Goal: Task Accomplishment & Management: Use online tool/utility

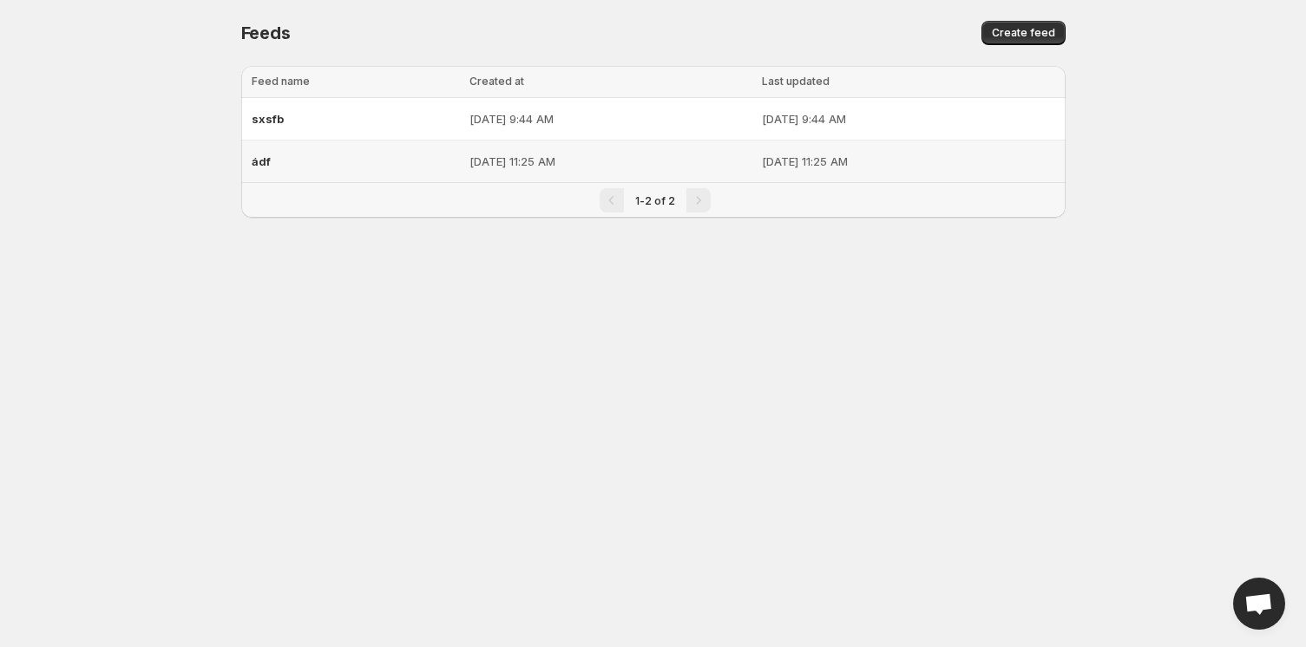
click at [316, 136] on td "sxsfb" at bounding box center [353, 119] width 224 height 43
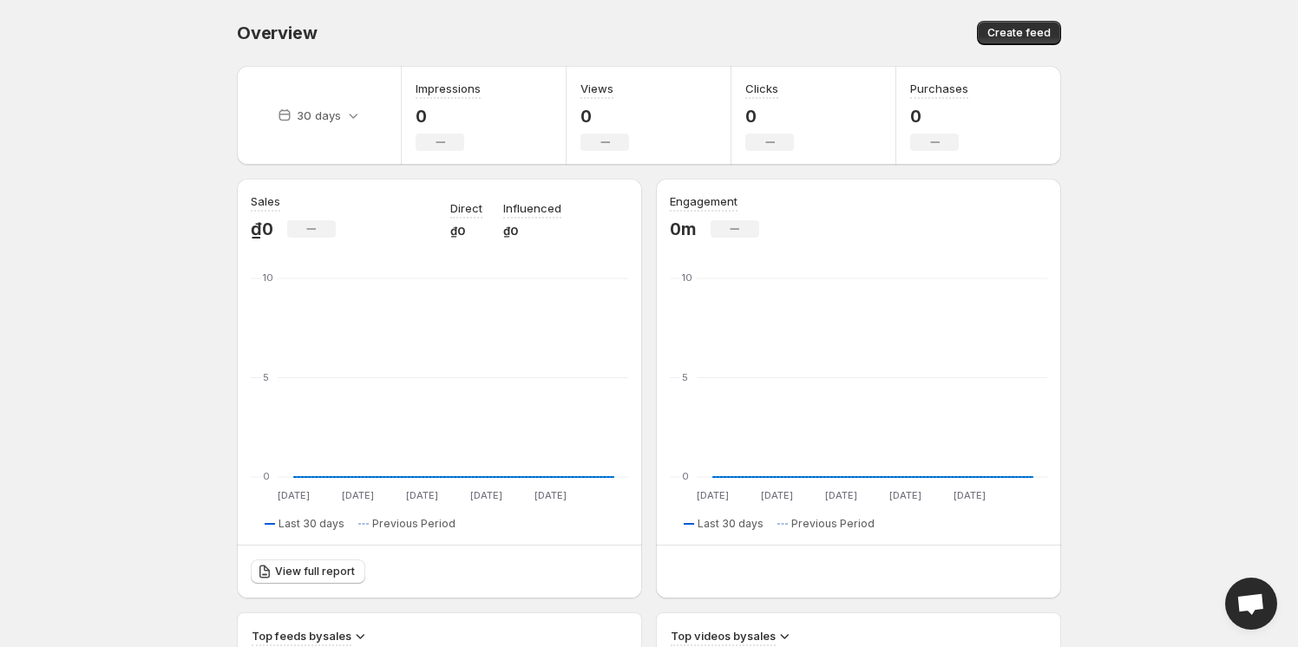
click at [1093, 207] on body "Home Feeds Videos Subscription Settings Overview. This page is ready Overview C…" at bounding box center [649, 323] width 1298 height 647
click at [355, 119] on icon at bounding box center [352, 115] width 17 height 17
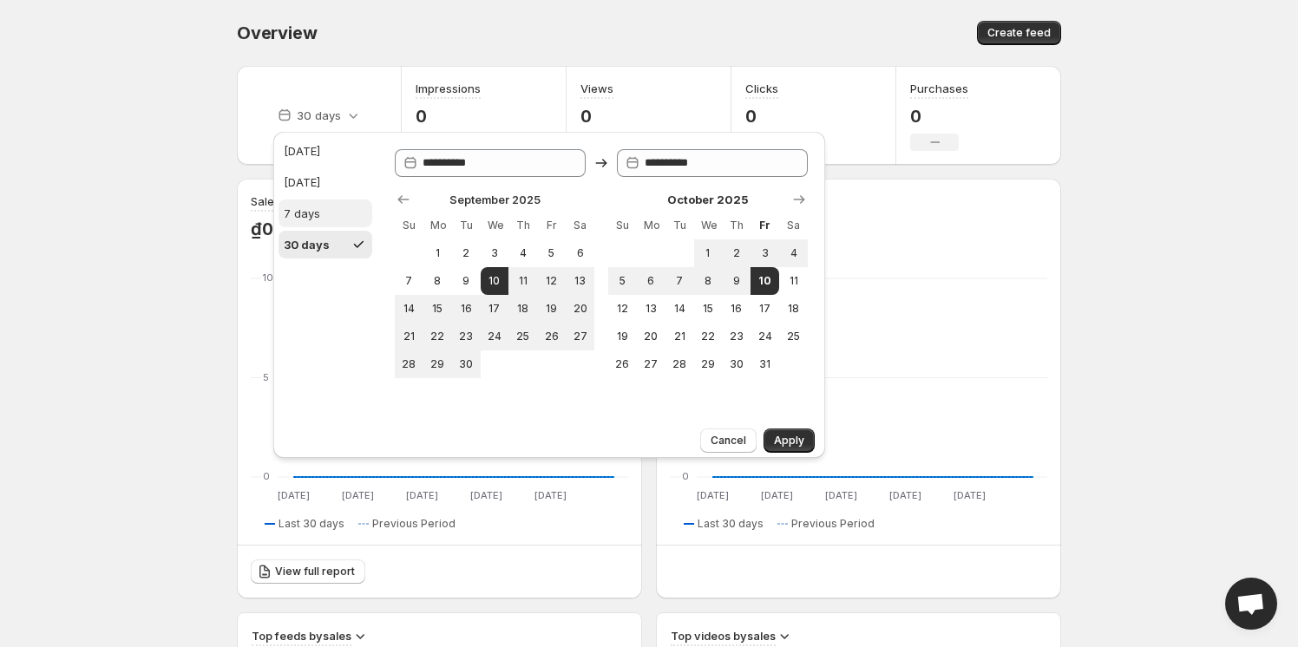
click at [307, 207] on div "7 days" at bounding box center [302, 213] width 36 height 17
type input "**********"
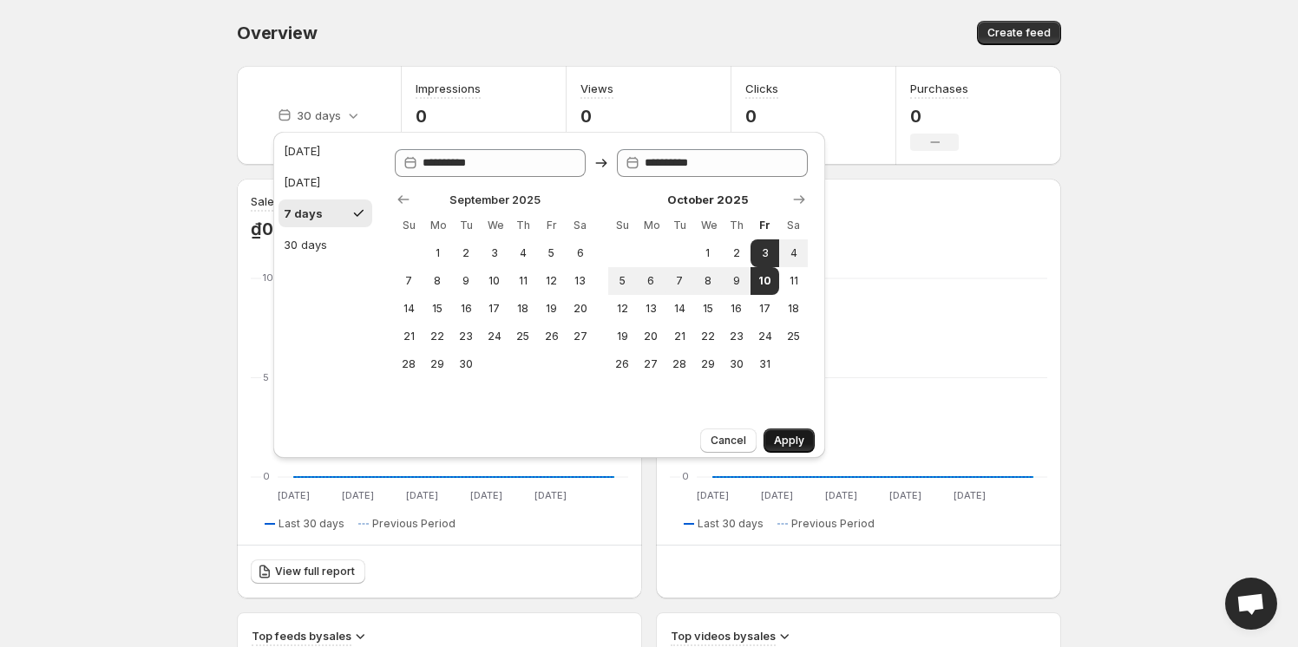
click at [790, 439] on span "Apply" at bounding box center [789, 441] width 30 height 14
